Goal: Navigation & Orientation: Understand site structure

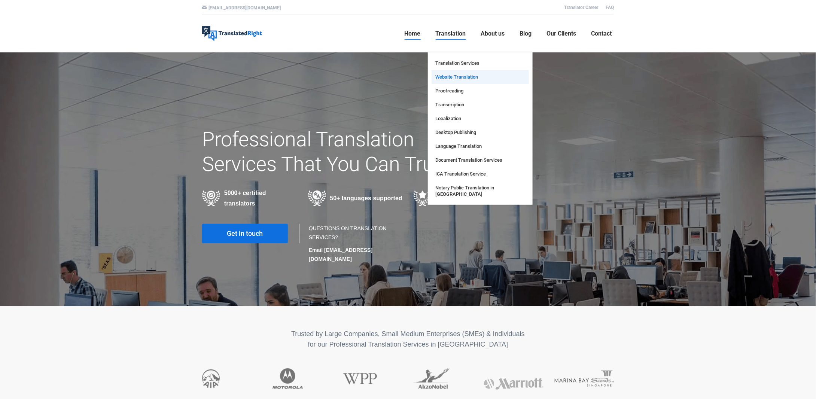
click at [455, 75] on span "Website Translation" at bounding box center [456, 77] width 43 height 6
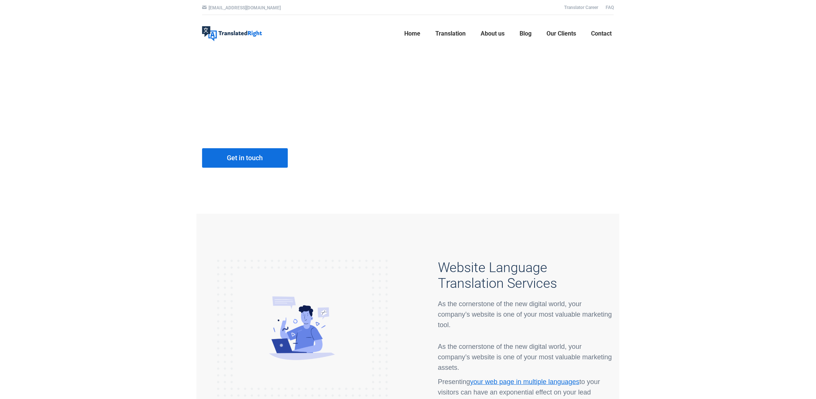
click at [492, 34] on span "About us" at bounding box center [492, 33] width 24 height 7
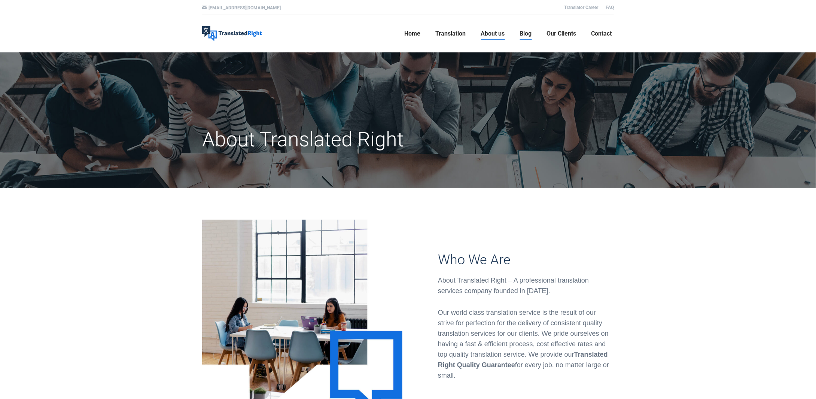
click at [527, 37] on link "Blog" at bounding box center [525, 34] width 16 height 24
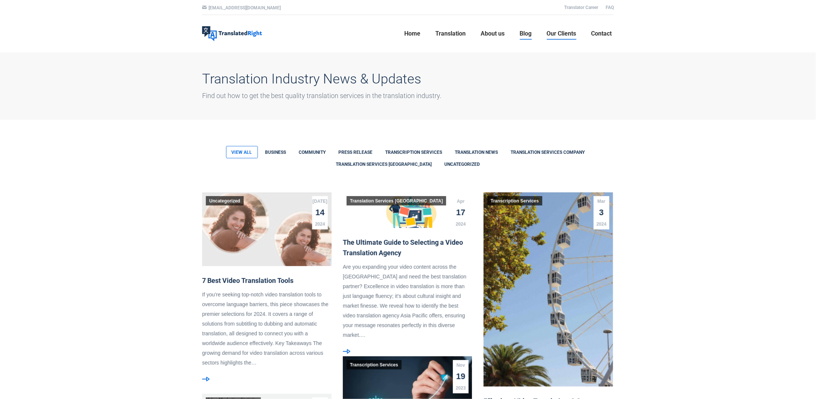
click at [571, 38] on link "Our Clients" at bounding box center [561, 34] width 34 height 24
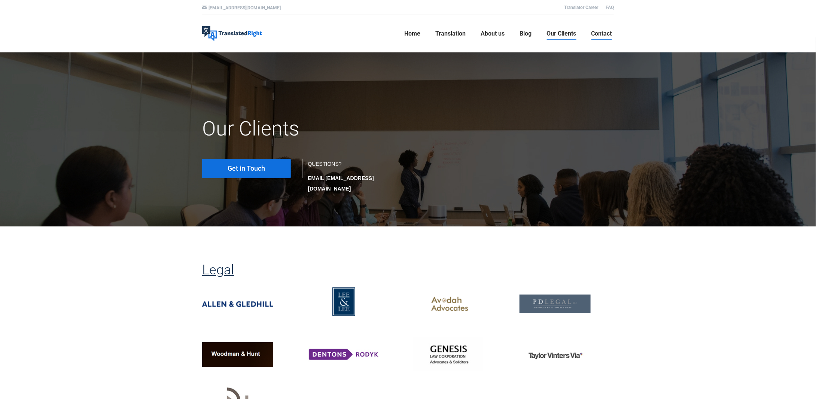
click at [600, 34] on span "Contact" at bounding box center [601, 33] width 21 height 7
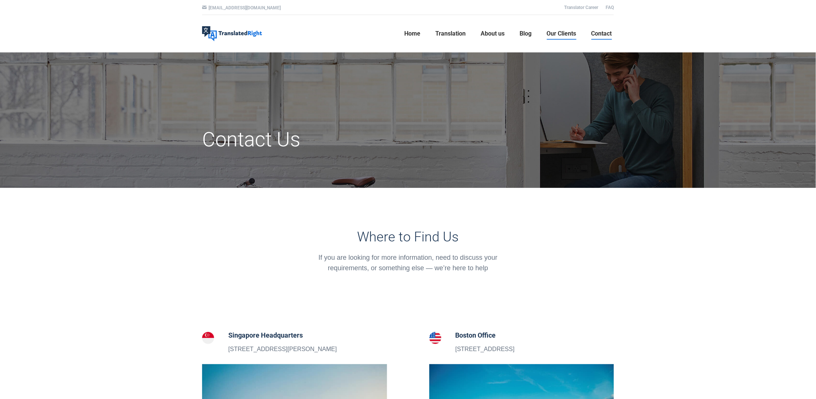
click at [560, 34] on span "Our Clients" at bounding box center [561, 33] width 30 height 7
